Goal: Register for event/course

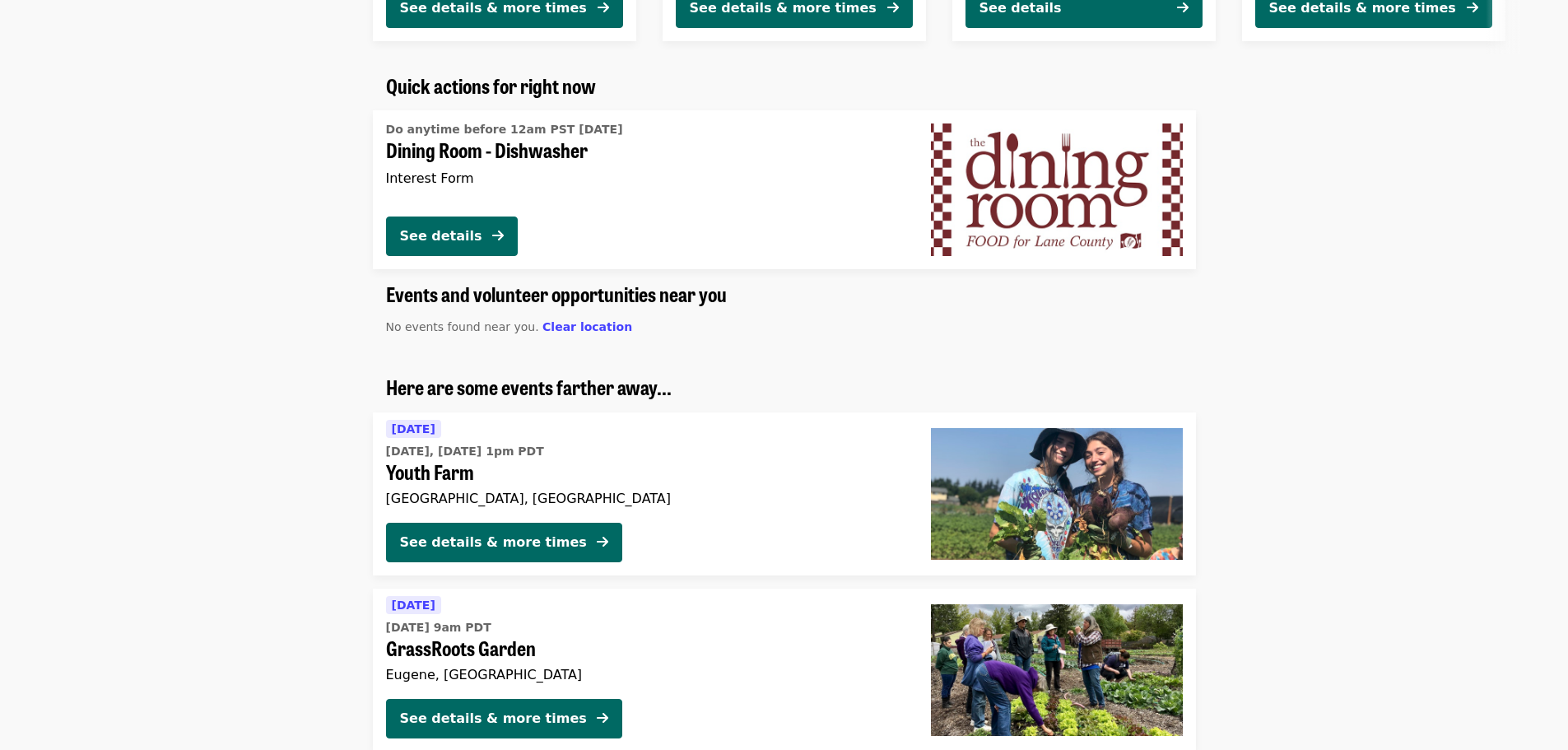
scroll to position [988, 0]
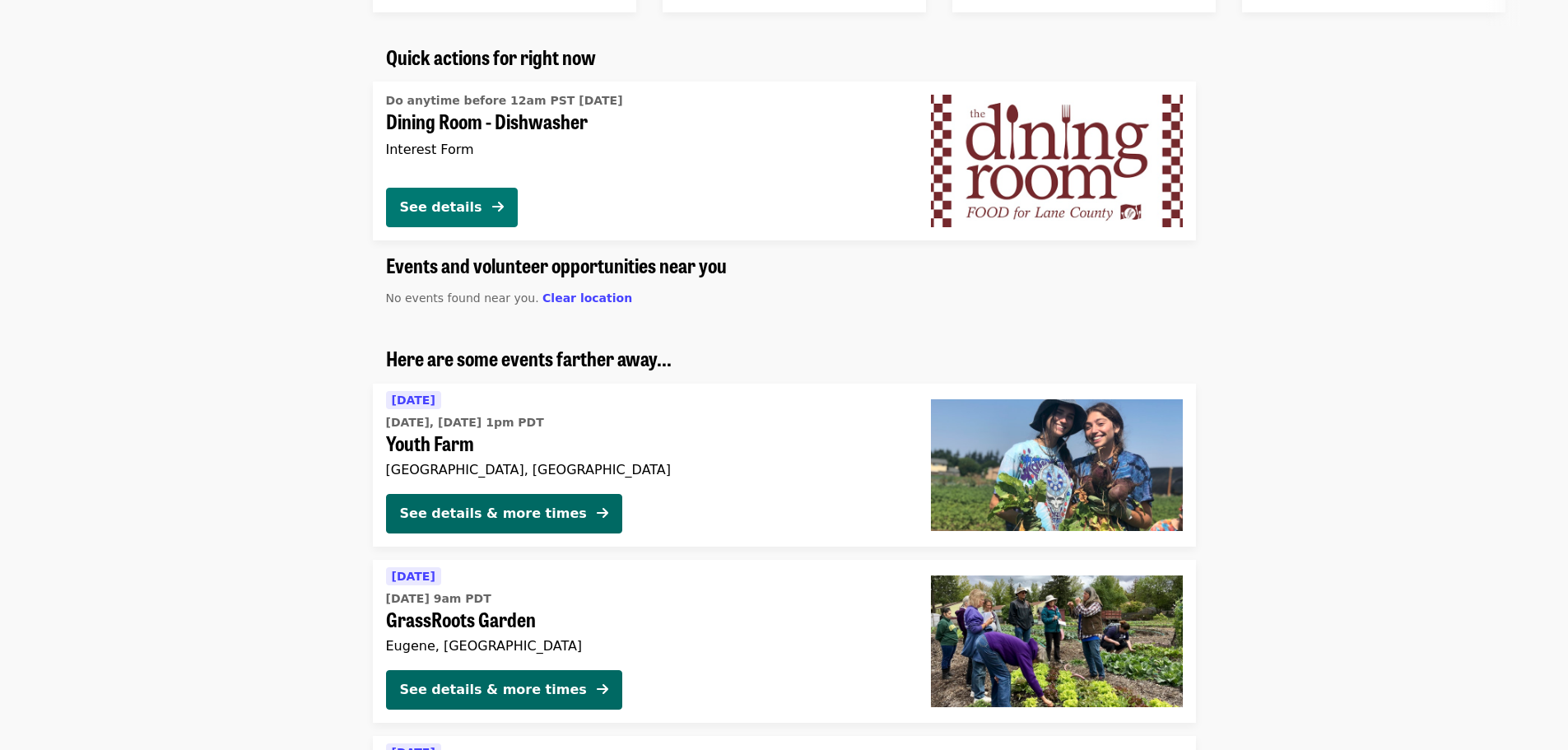
click at [481, 207] on div "See details" at bounding box center [441, 207] width 82 height 20
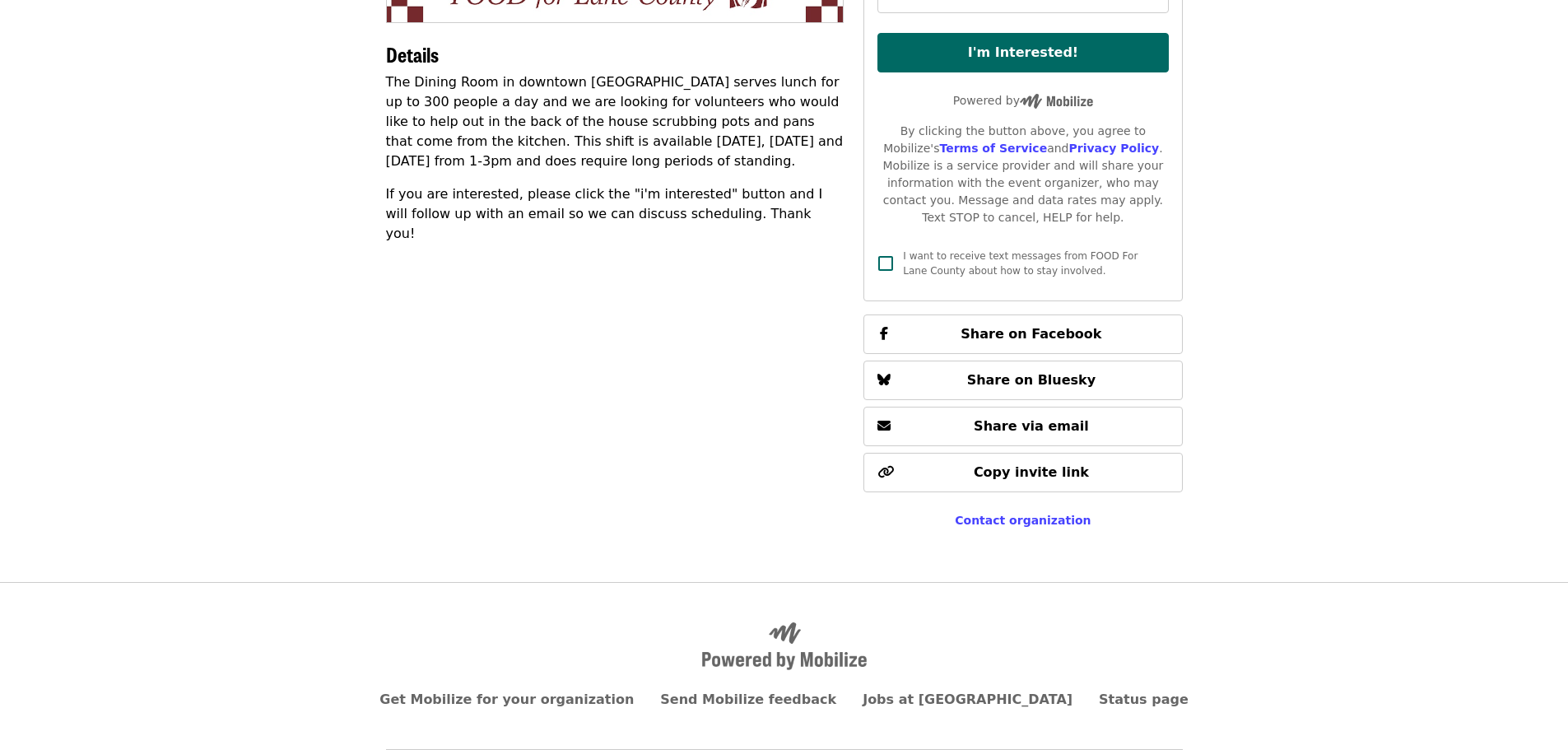
scroll to position [400, 0]
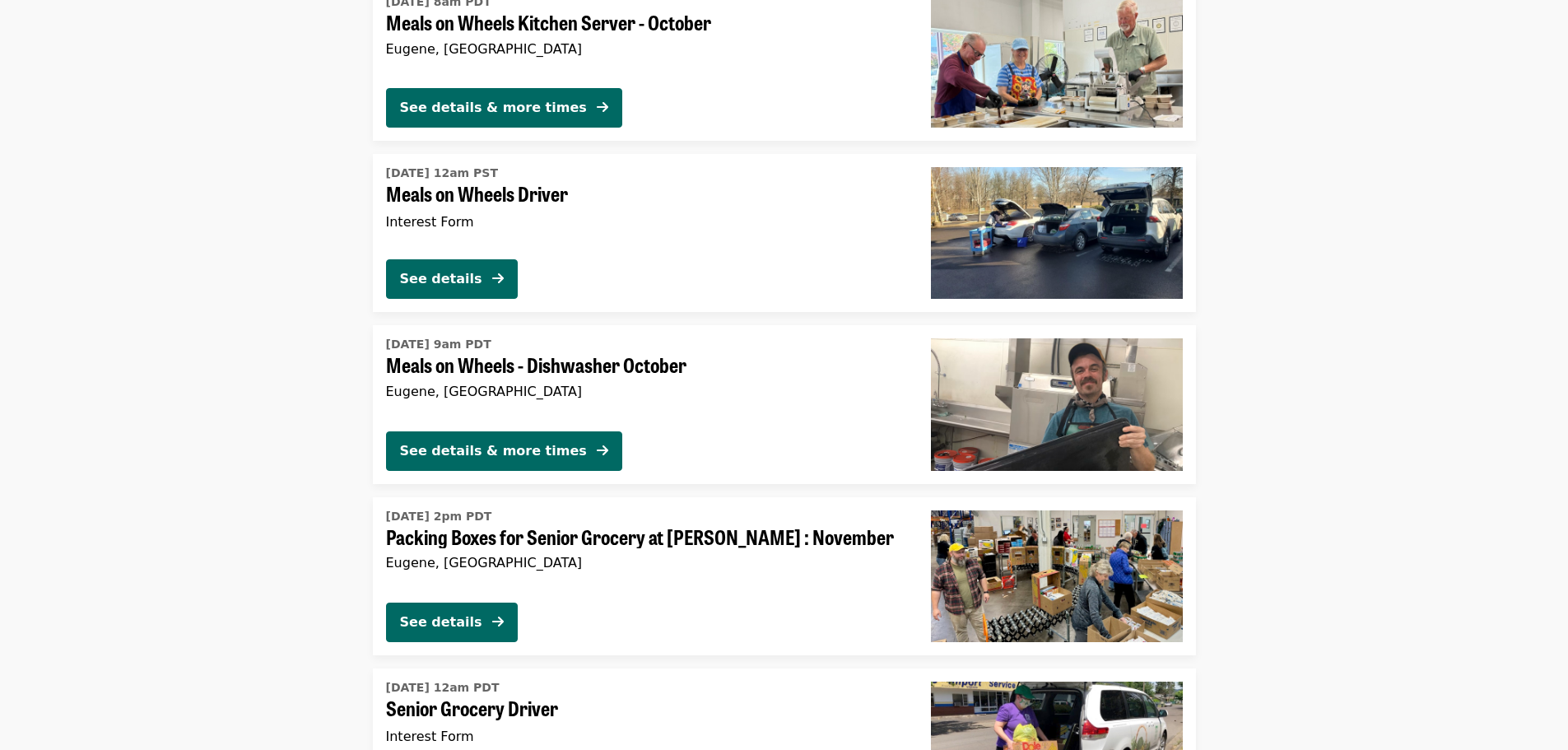
scroll to position [2818, 0]
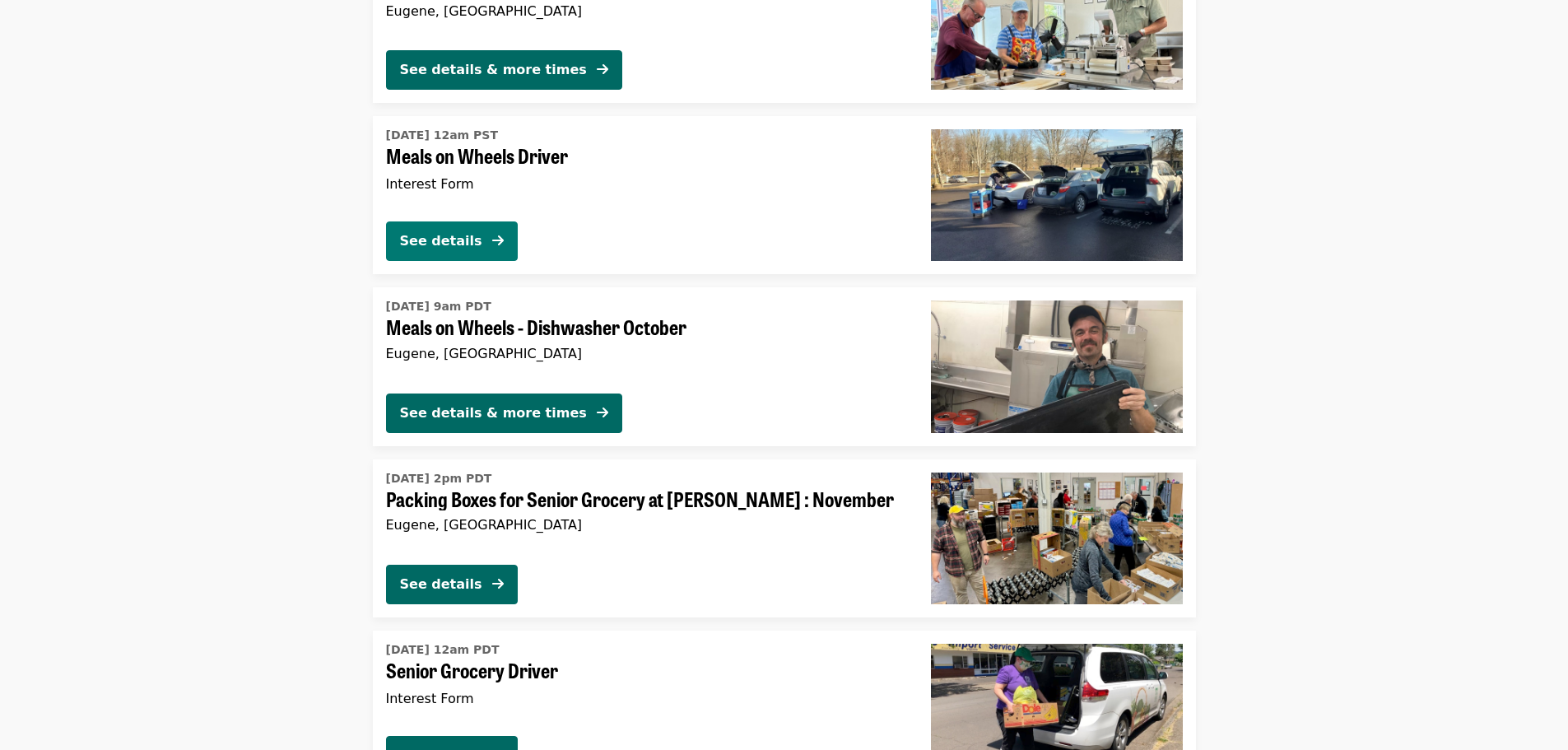
click at [452, 236] on div "See details" at bounding box center [441, 241] width 82 height 20
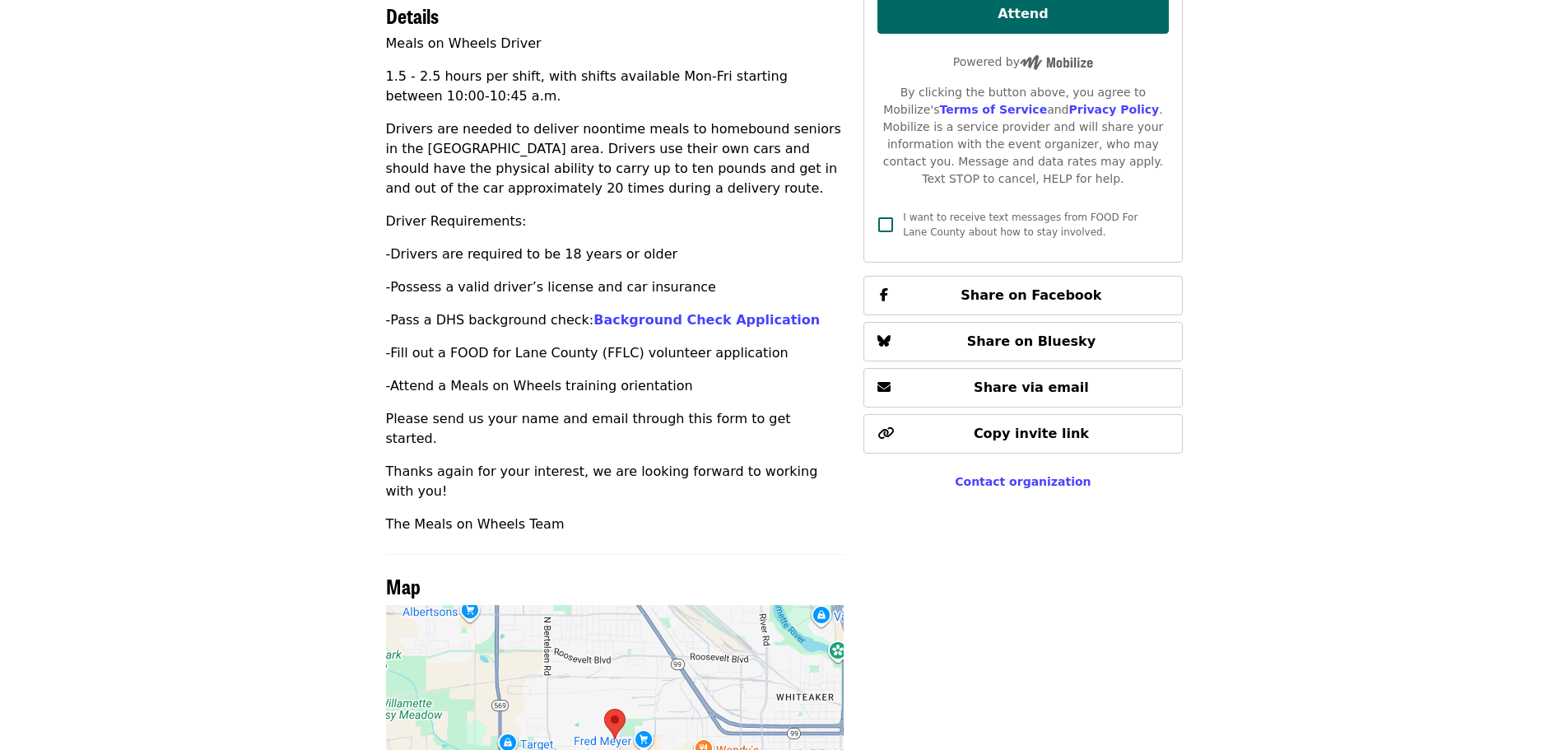
scroll to position [495, 0]
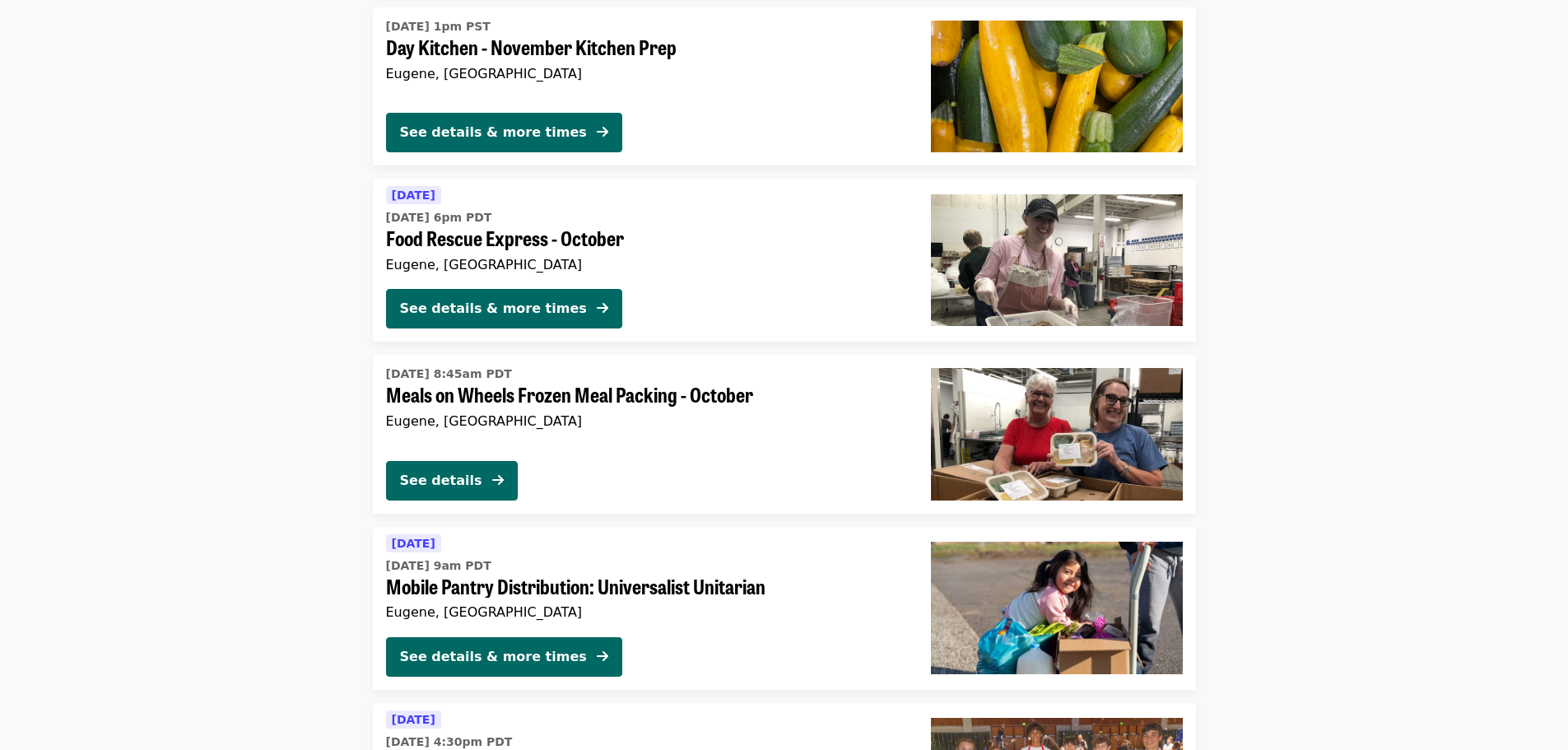
scroll to position [3989, 0]
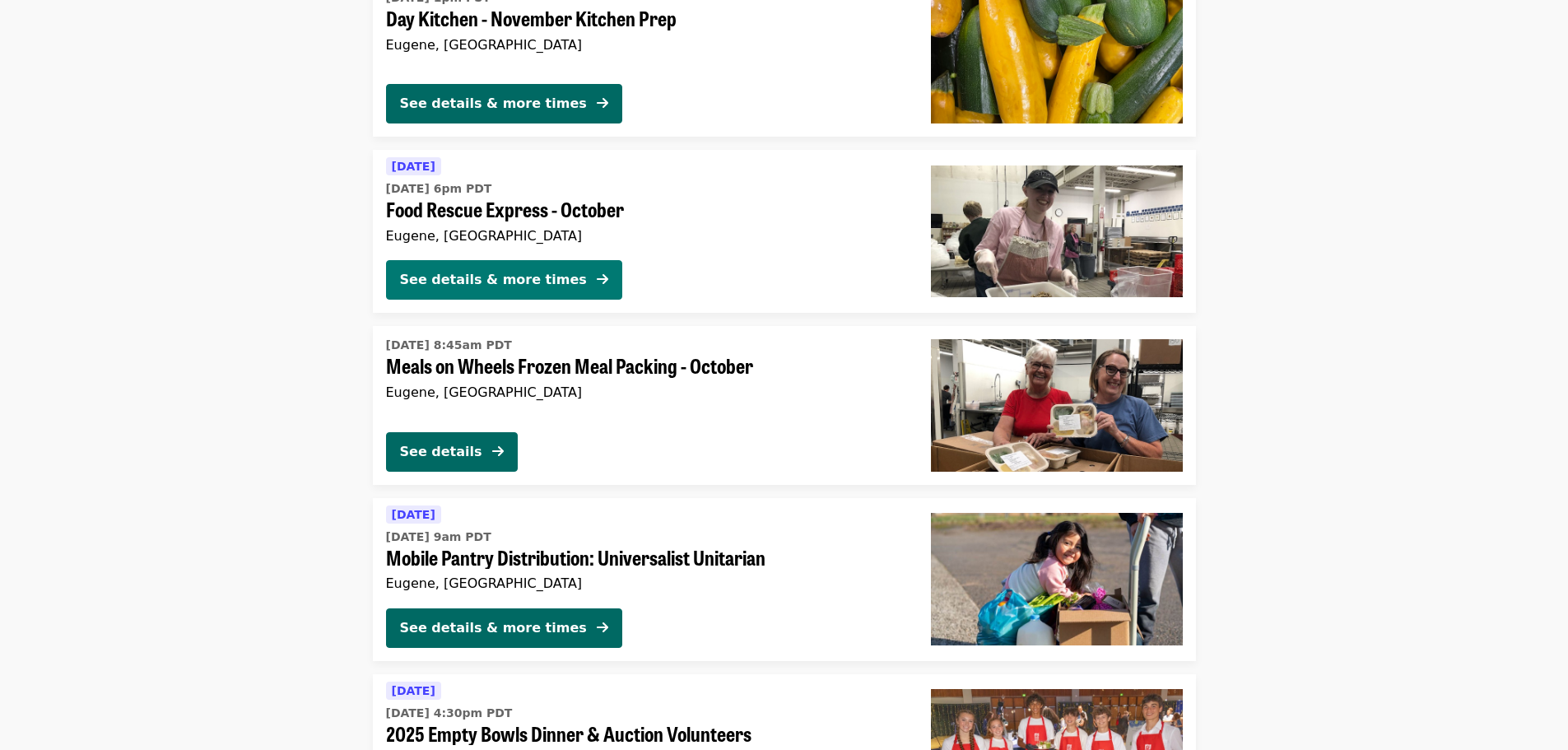
click at [530, 277] on div "See details & more times" at bounding box center [493, 280] width 187 height 20
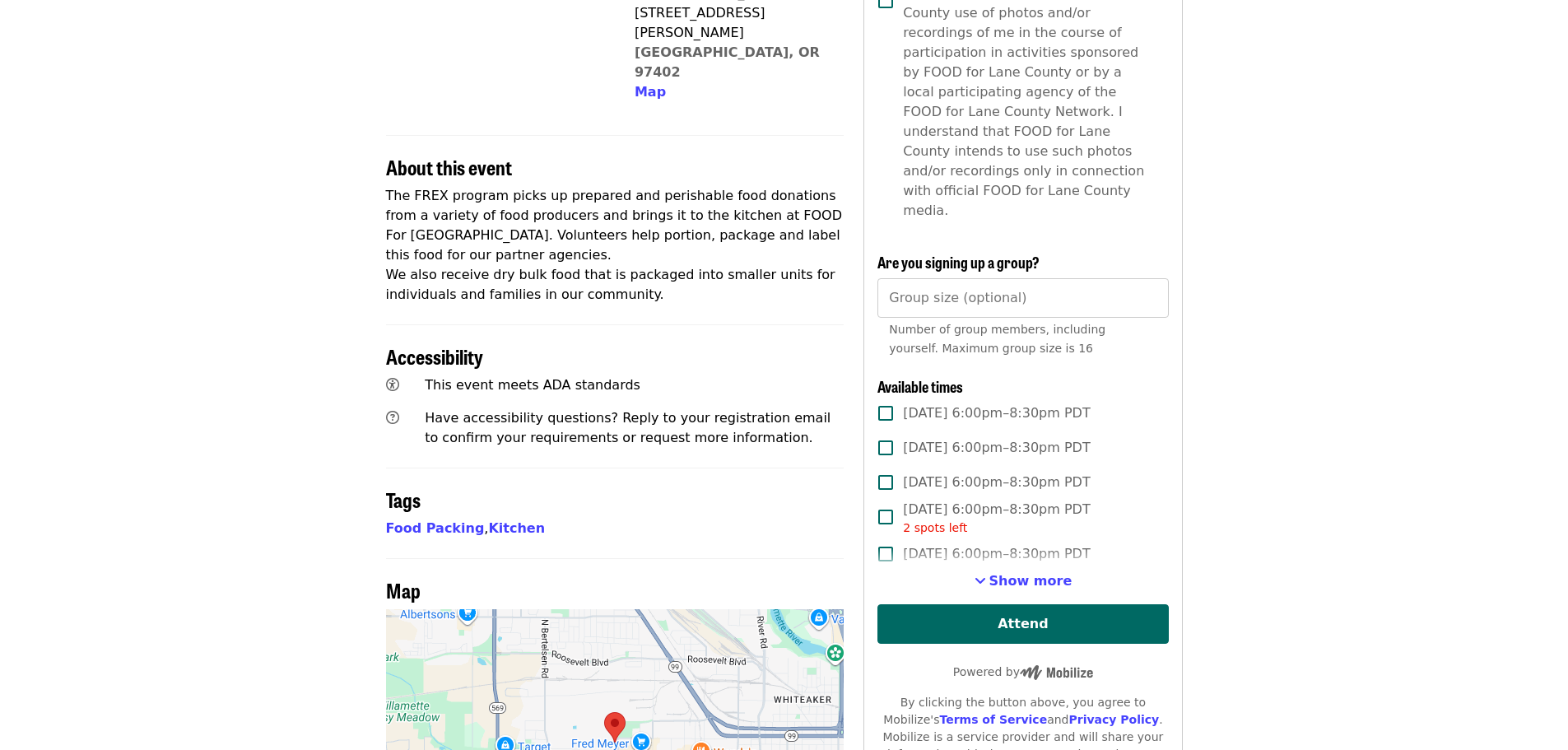
scroll to position [495, 0]
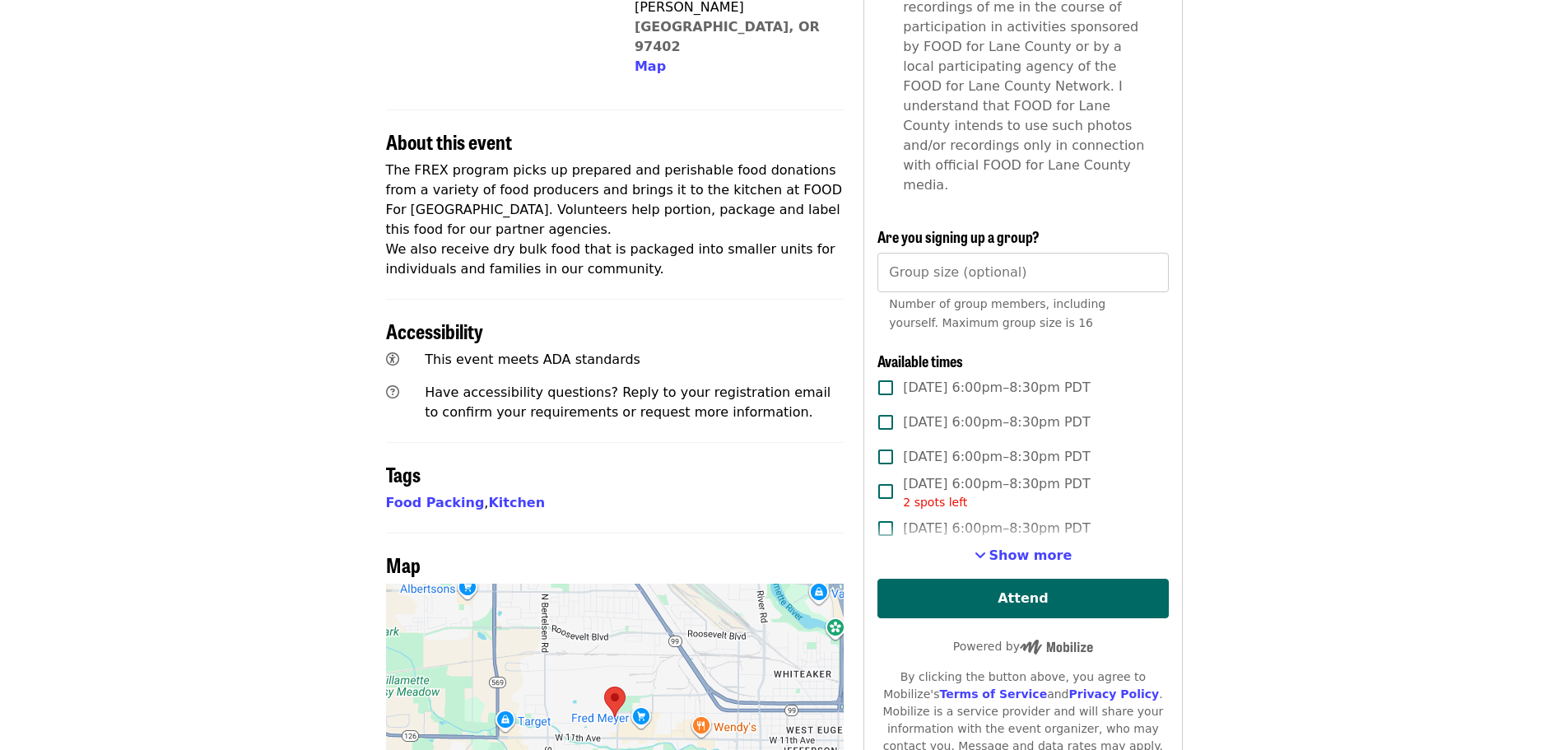
click at [204, 315] on article "Food Rescue Express - October Highest Priority Volunteer Shift Time Weekdays 6 …" at bounding box center [784, 353] width 1568 height 1550
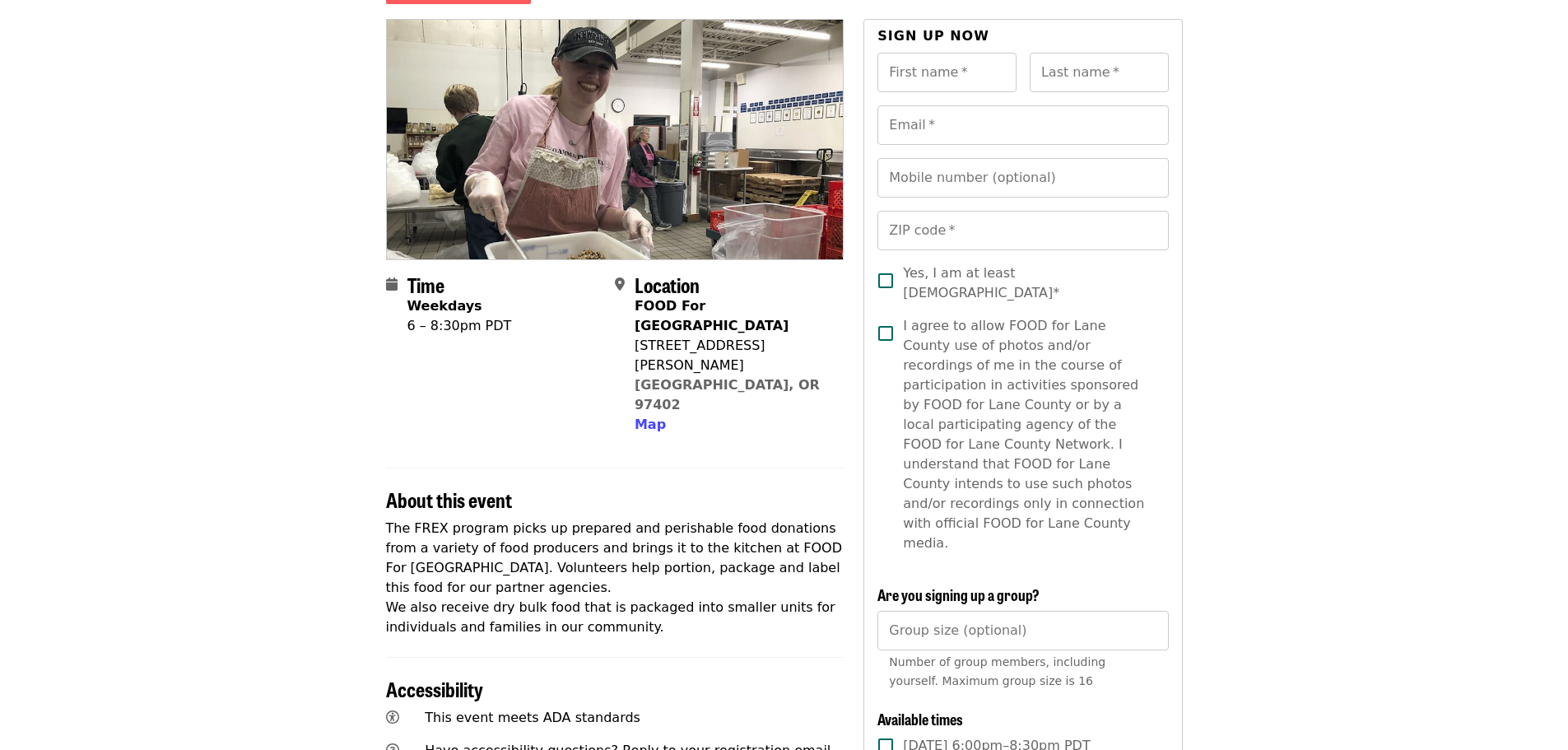
scroll to position [165, 0]
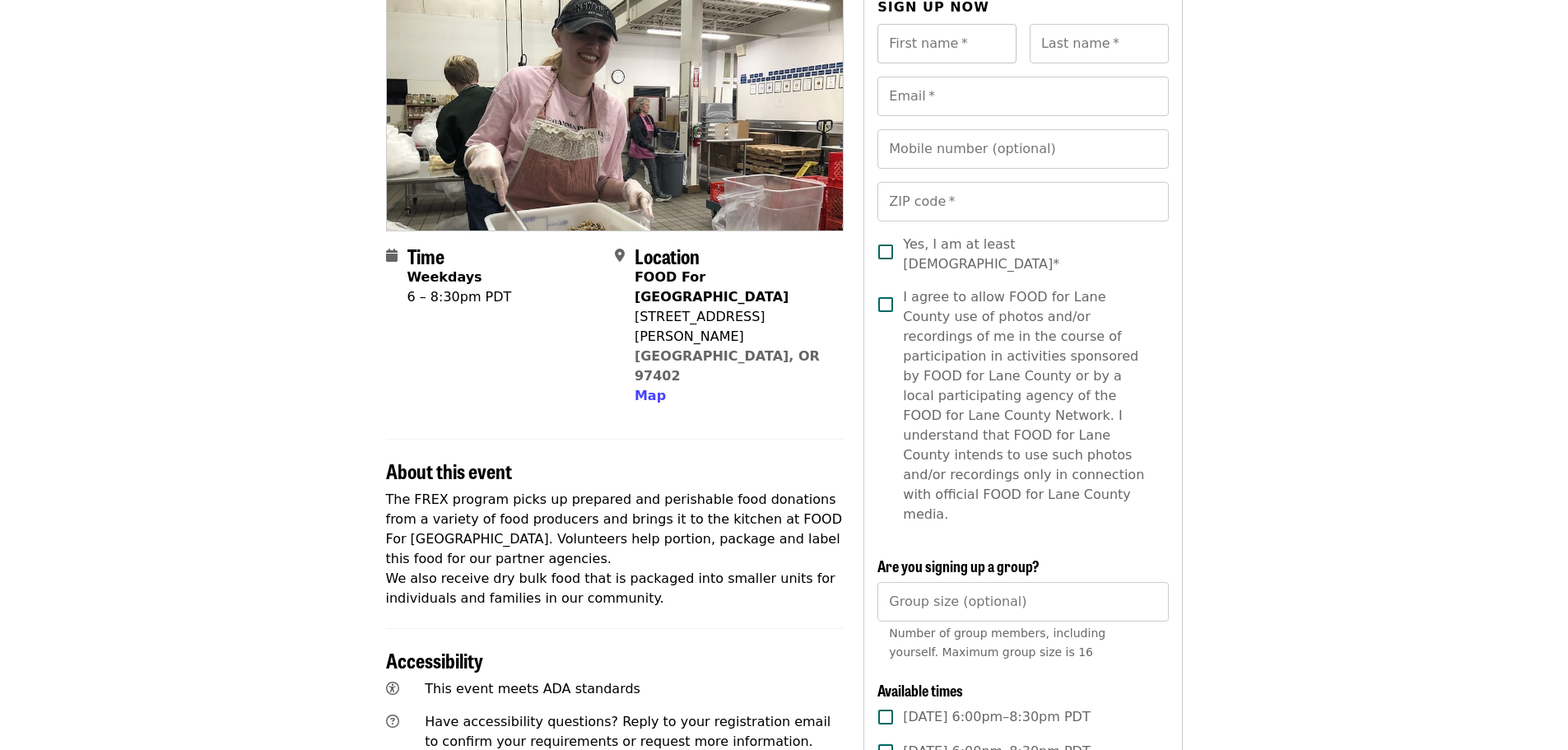
click at [981, 47] on input "First name   *" at bounding box center [946, 44] width 139 height 40
type input "***"
type input "*****"
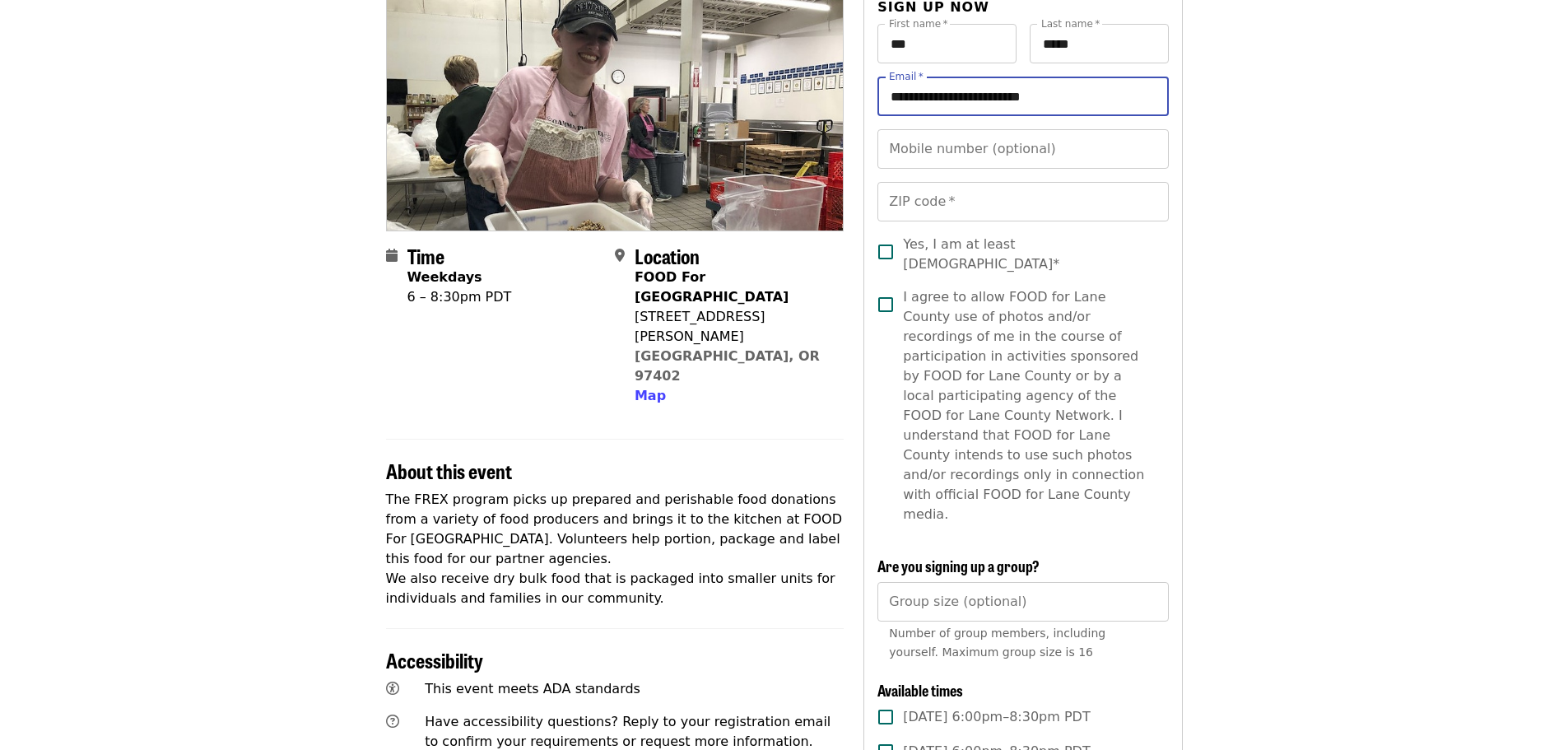
type input "**********"
click at [1062, 142] on input "Mobile number (optional)" at bounding box center [1022, 149] width 291 height 40
type input "**********"
click at [1003, 201] on input "ZIP code   *" at bounding box center [1022, 202] width 291 height 40
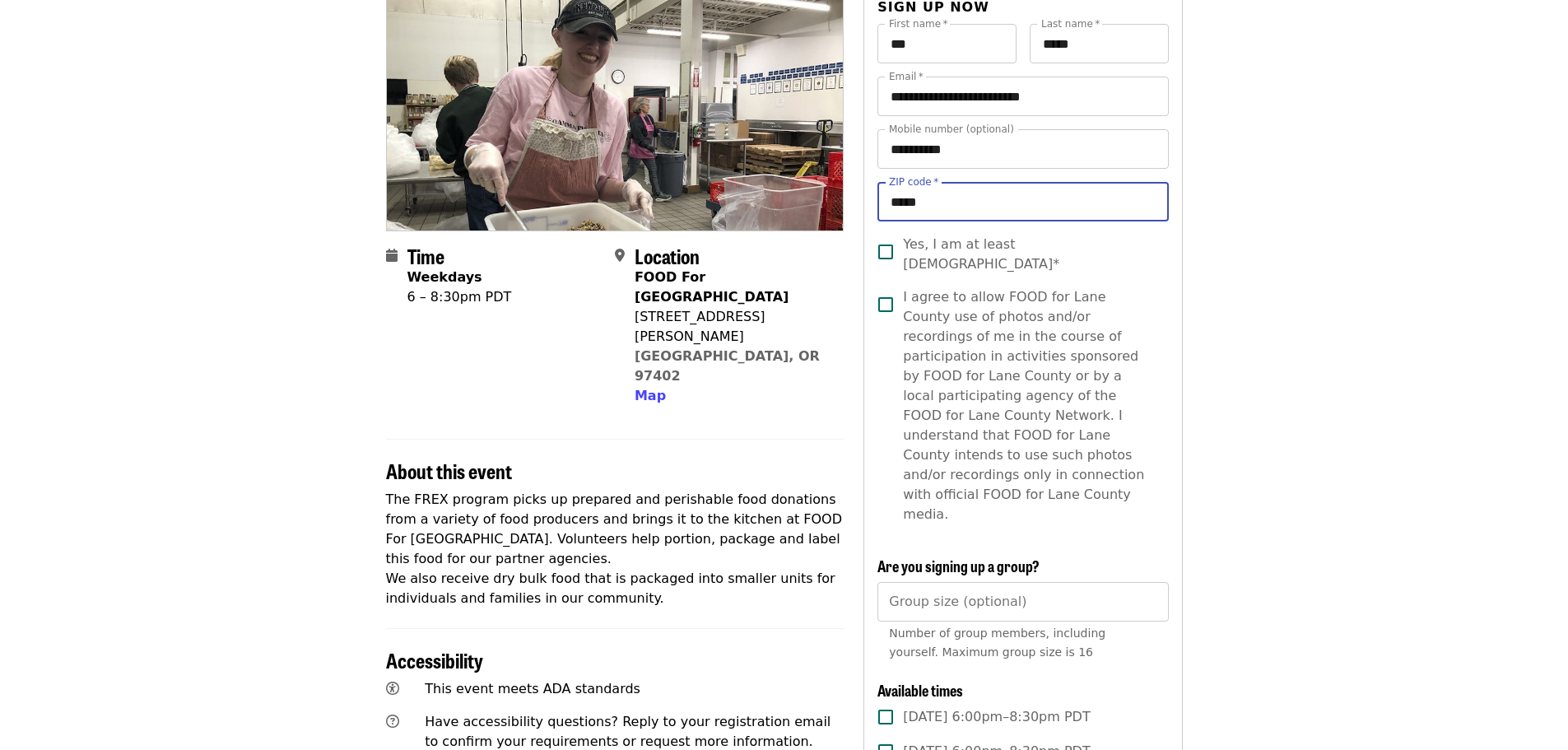
type input "*****"
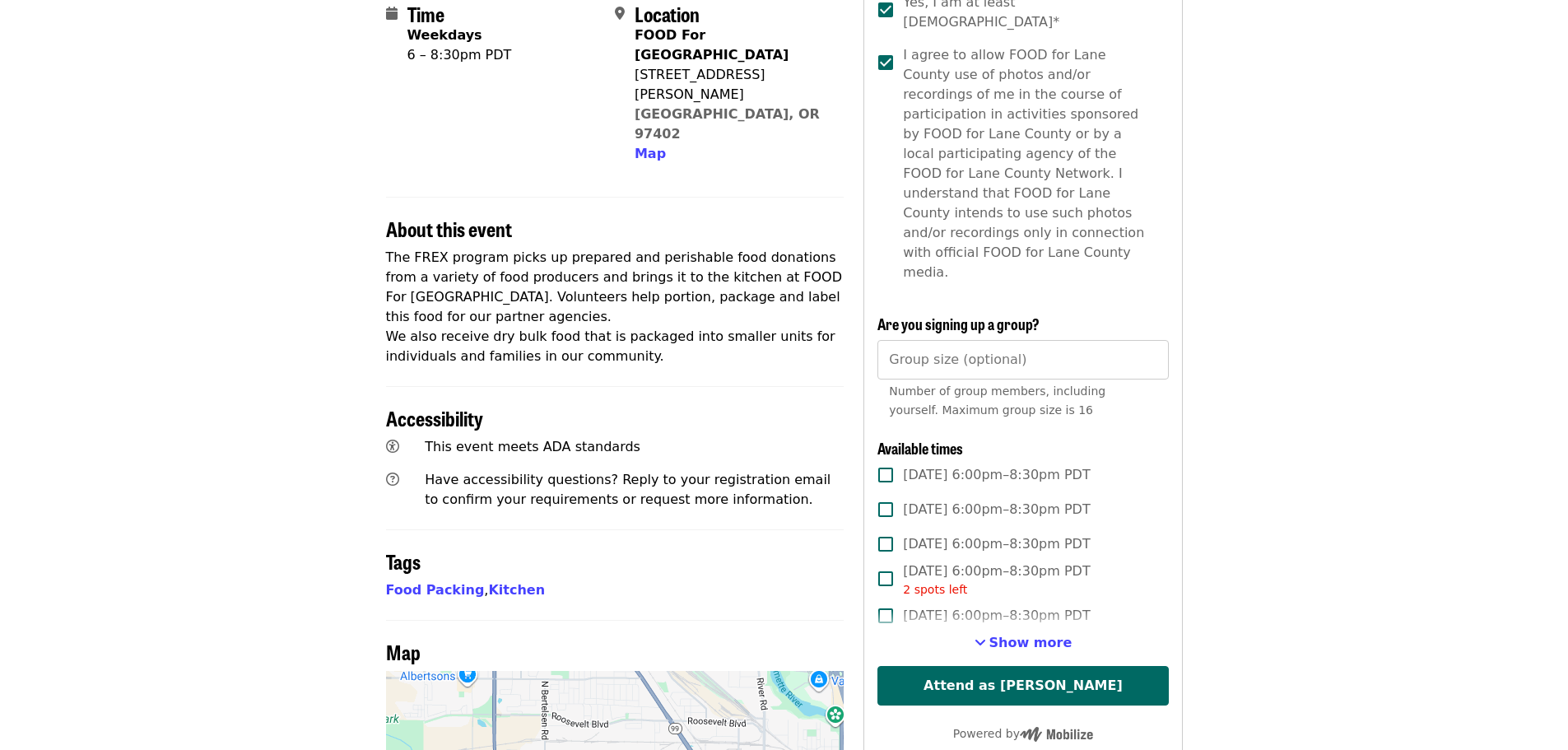
scroll to position [495, 0]
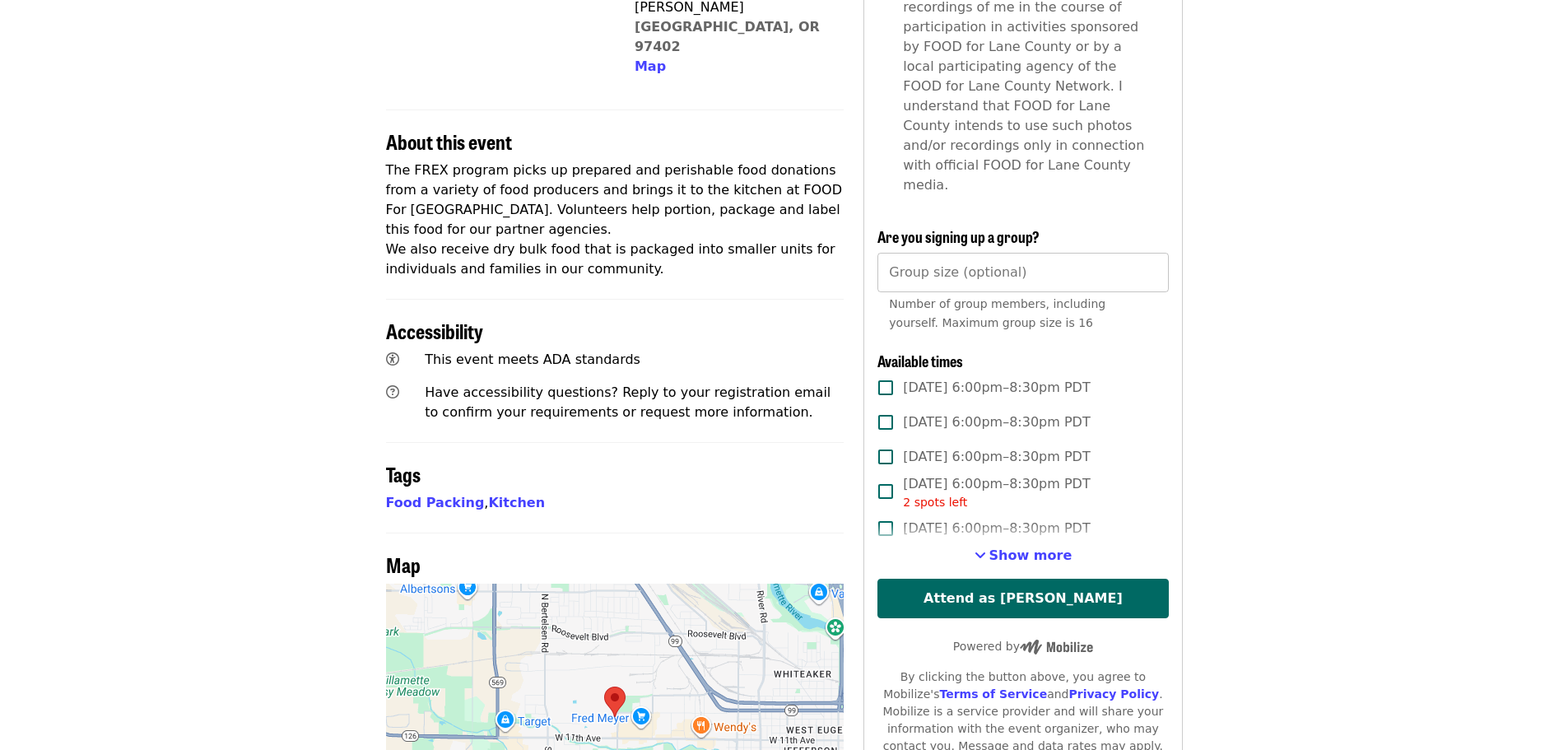
click at [1047, 253] on input "Group size (optional)" at bounding box center [1022, 273] width 291 height 40
type input "*"
click at [1149, 253] on input "*" at bounding box center [1022, 273] width 291 height 40
click at [1017, 548] on span "Show more" at bounding box center [1031, 556] width 83 height 16
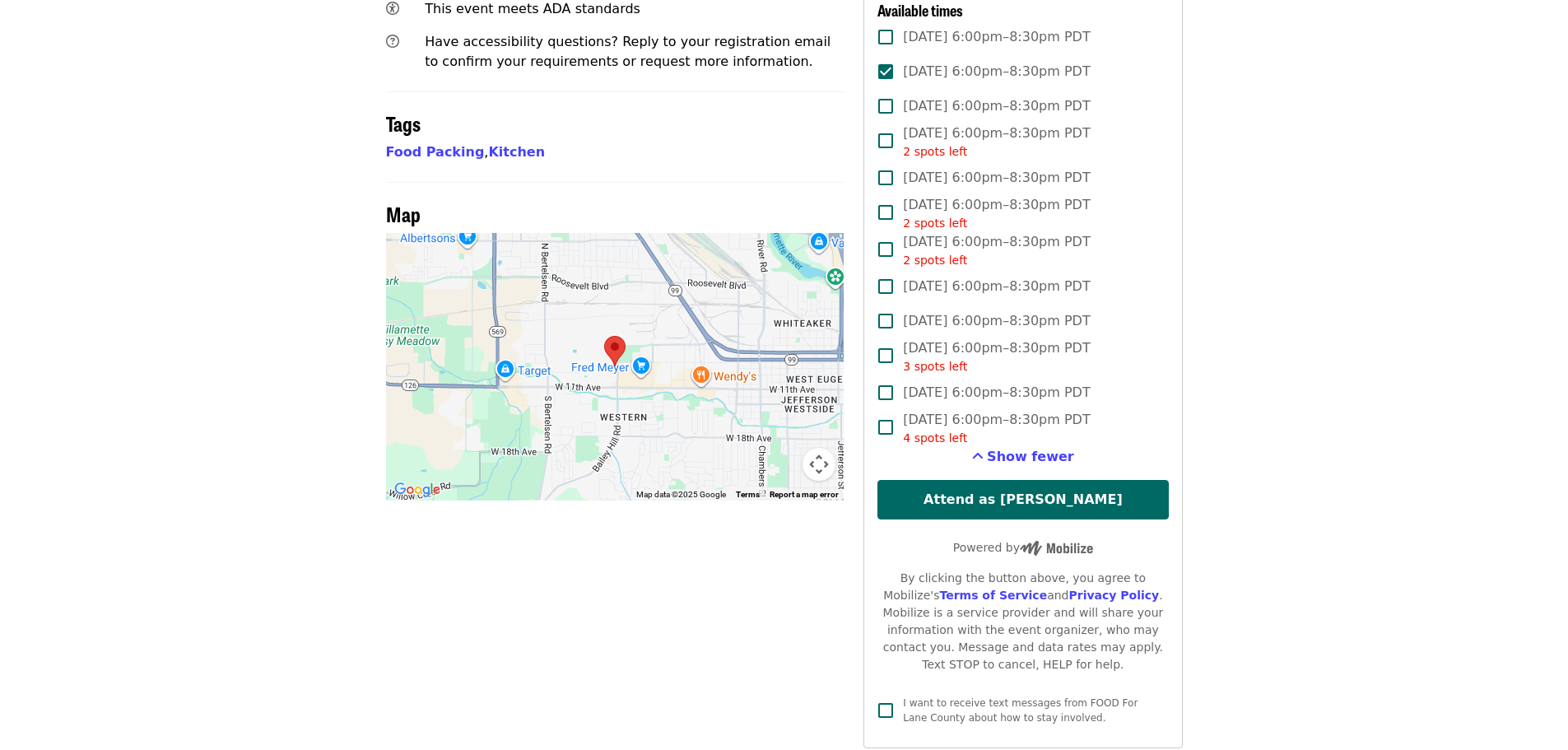
scroll to position [741, 0]
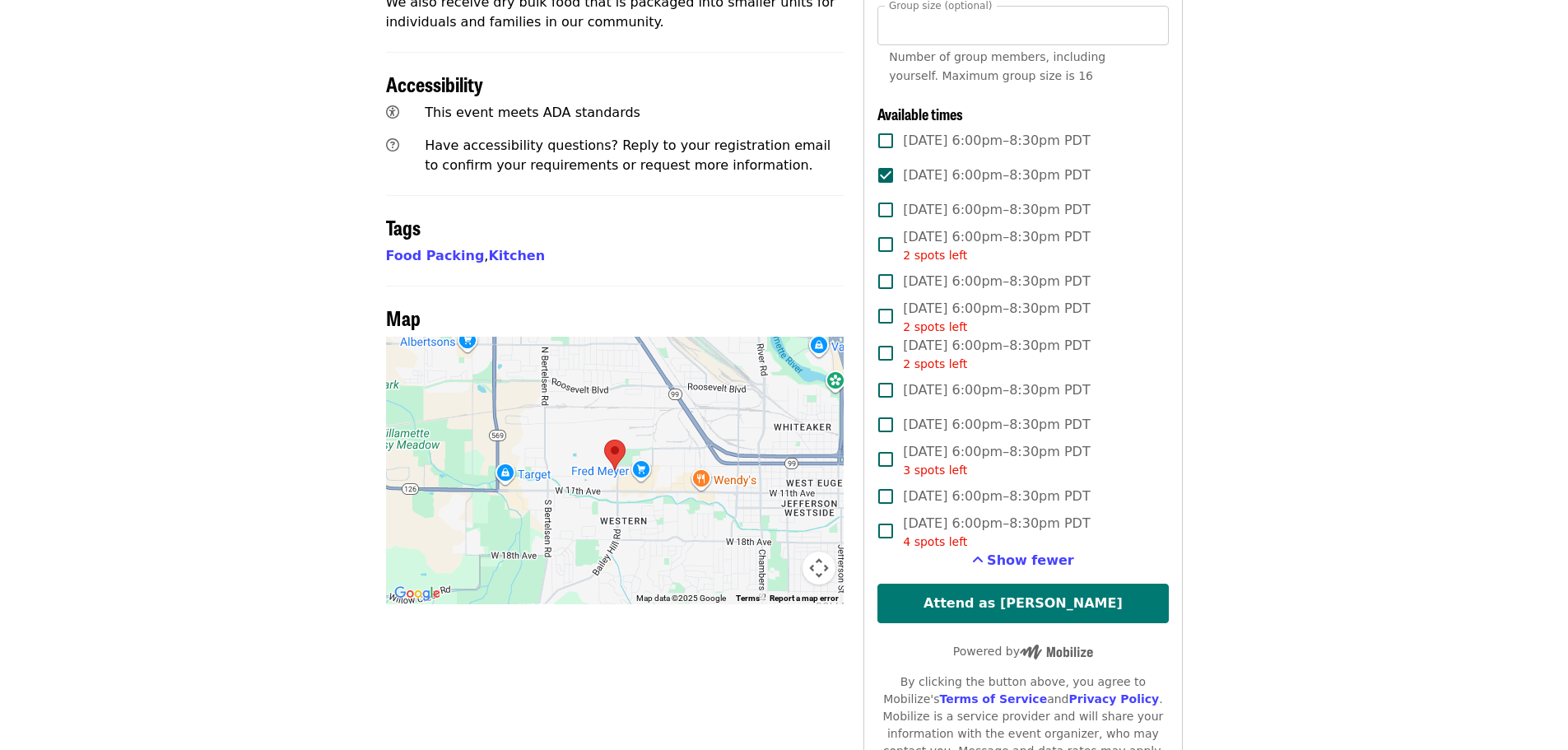
click at [1013, 584] on button "Attend as [PERSON_NAME]" at bounding box center [1022, 604] width 291 height 40
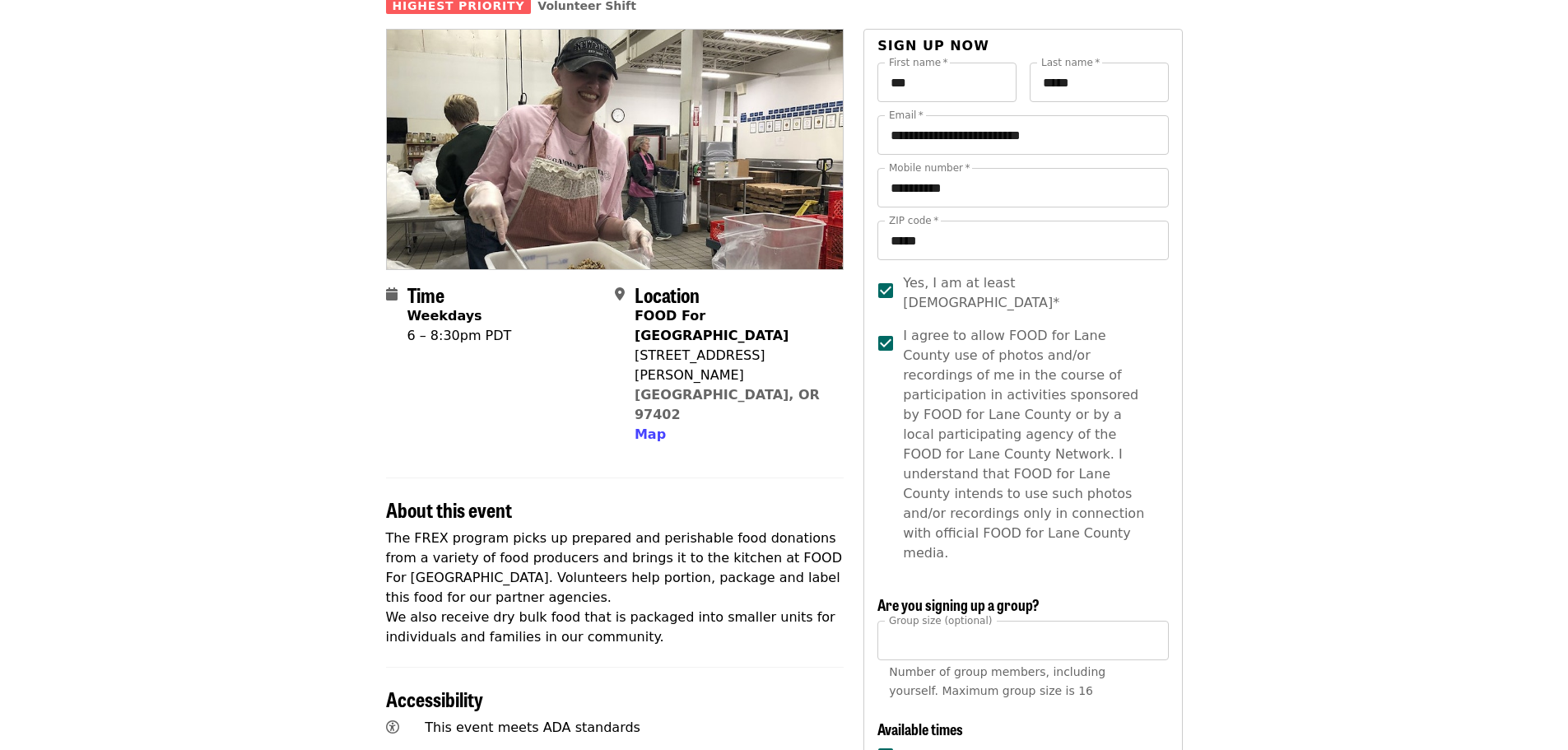
scroll to position [165, 0]
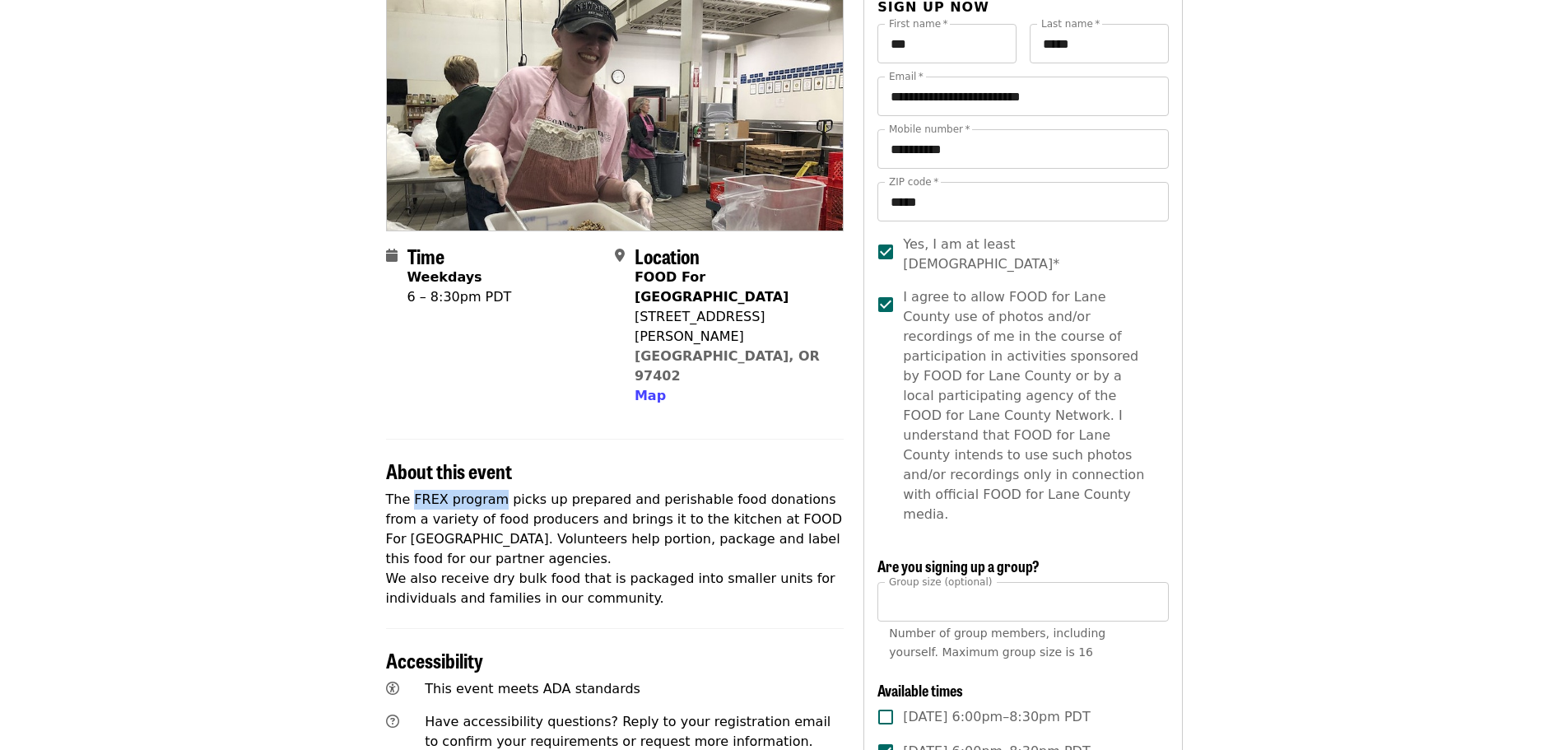
drag, startPoint x: 411, startPoint y: 440, endPoint x: 488, endPoint y: 434, distance: 77.2
click at [488, 490] on p "The FREX program picks up prepared and perishable food donations from a variety…" at bounding box center [615, 549] width 458 height 118
copy p "FREX program"
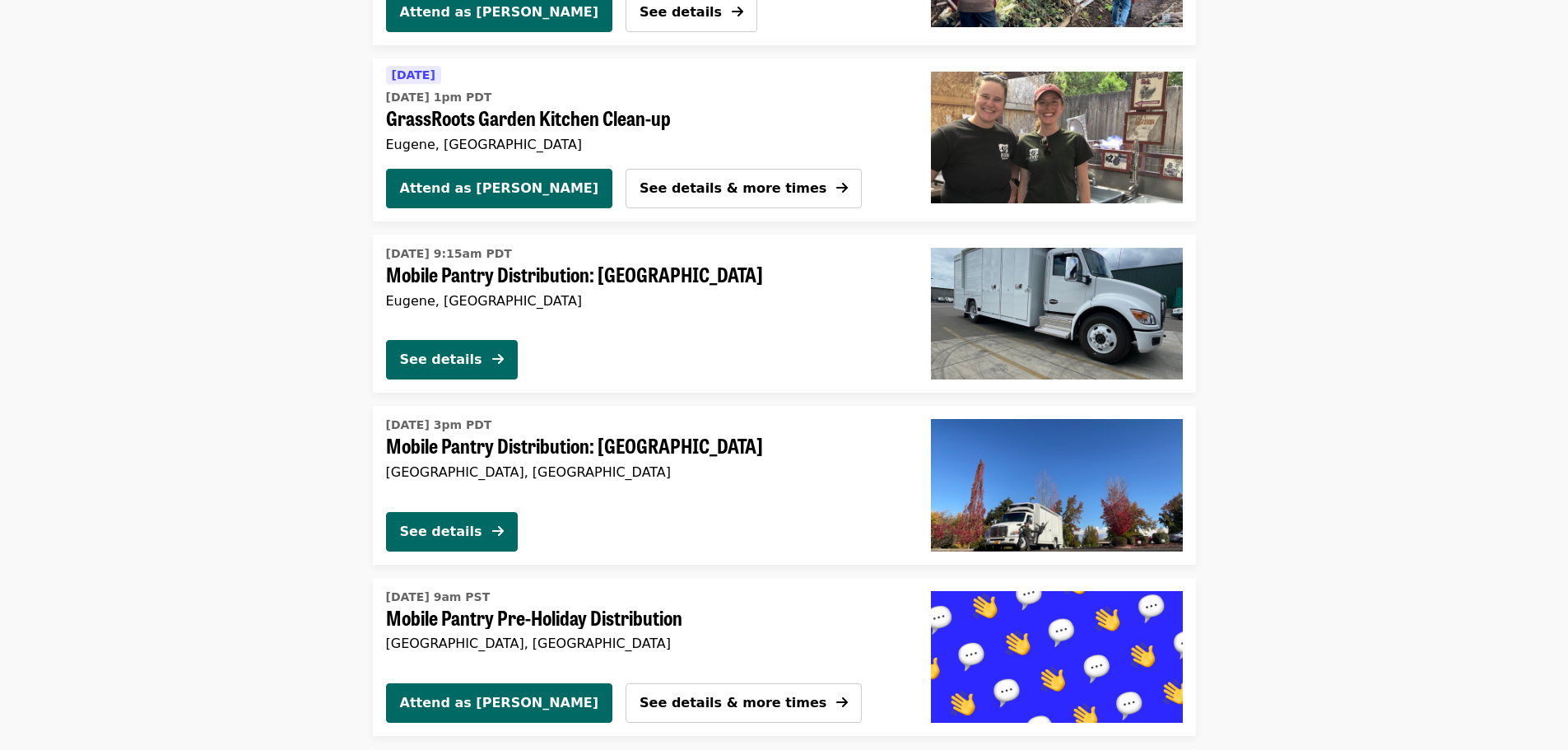
scroll to position [1894, 0]
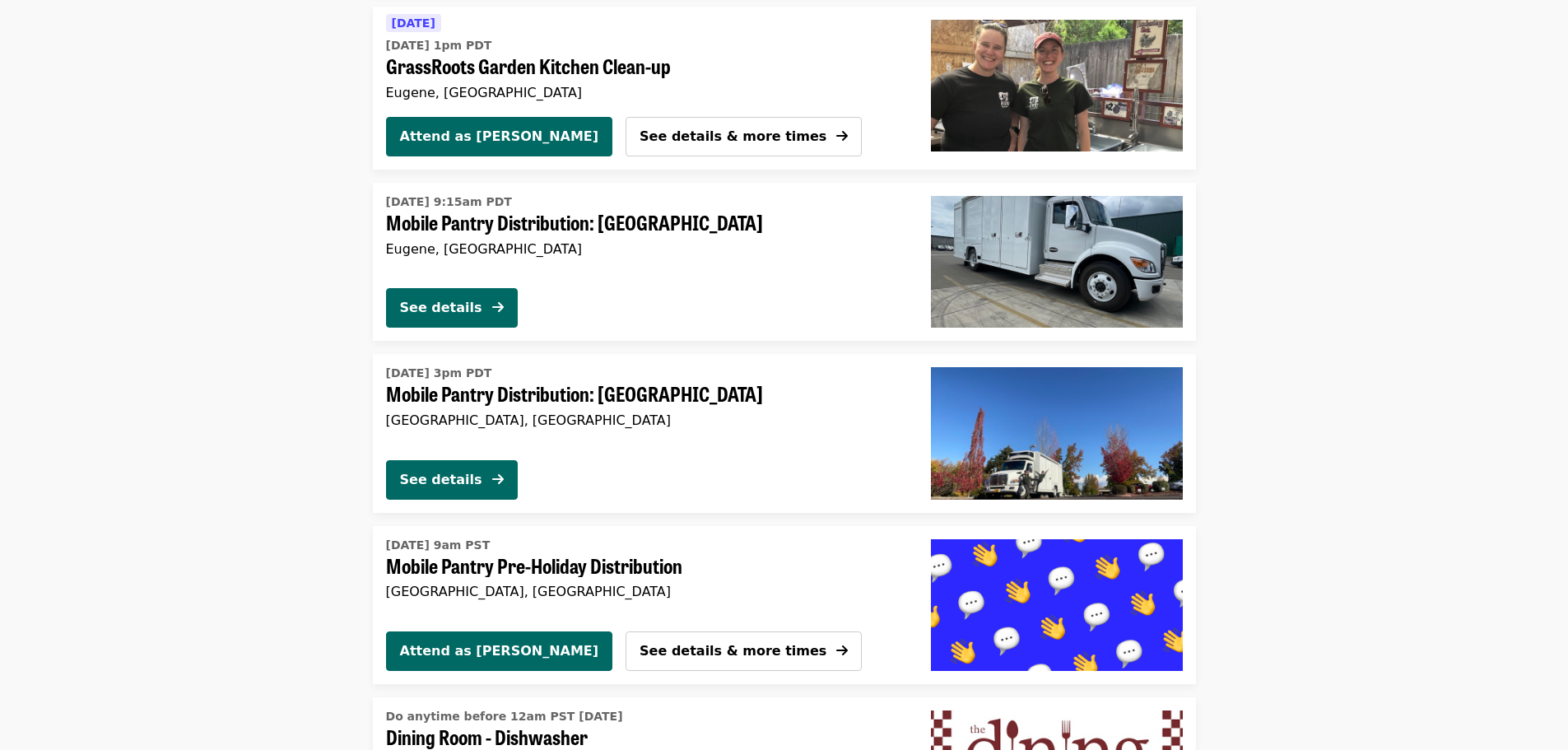
click at [603, 286] on div "[DATE] 9:15am PDT Mobile Pantry Distribution: [GEOGRAPHIC_DATA] [GEOGRAPHIC_DAT…" at bounding box center [645, 262] width 545 height 158
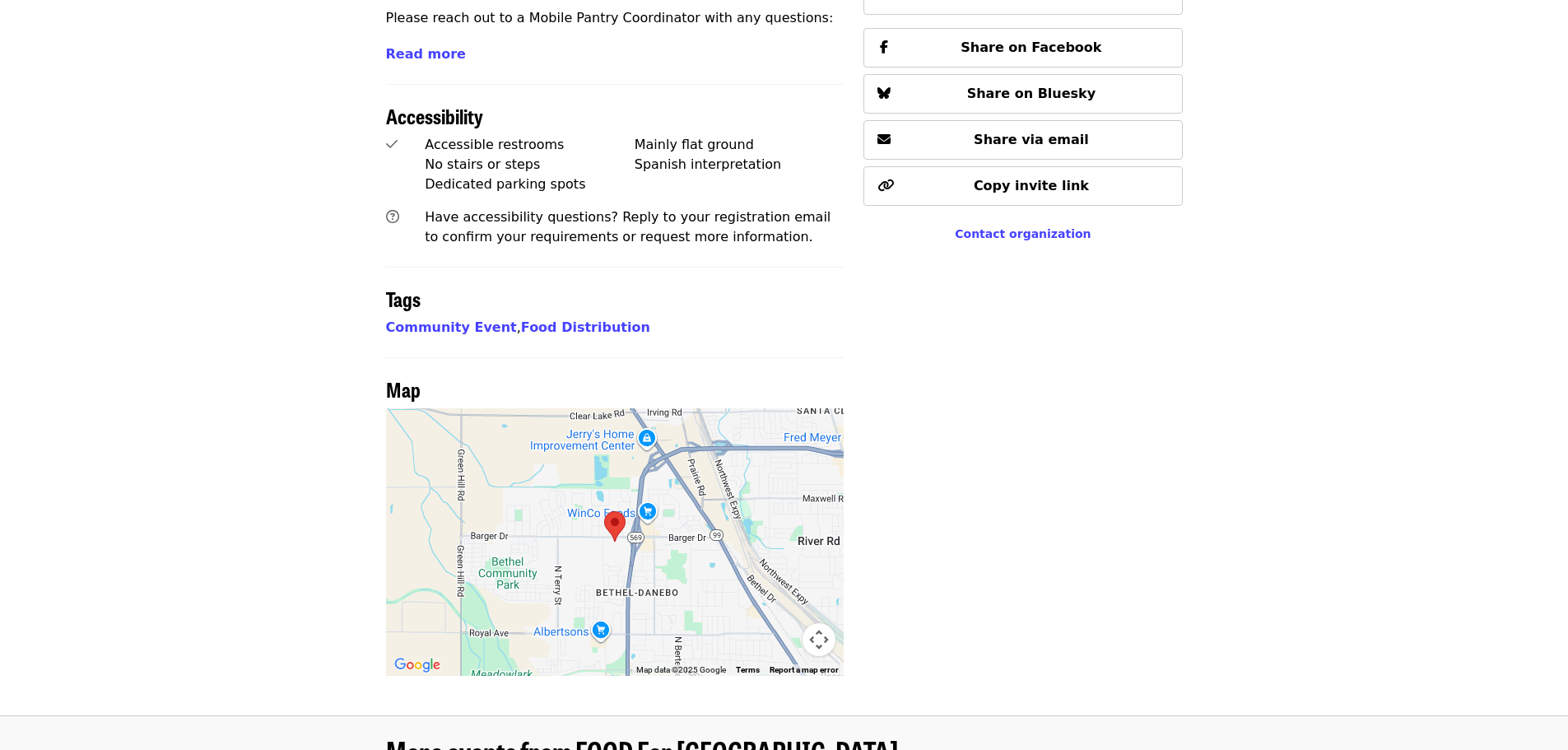
scroll to position [988, 0]
